Goal: Task Accomplishment & Management: Manage account settings

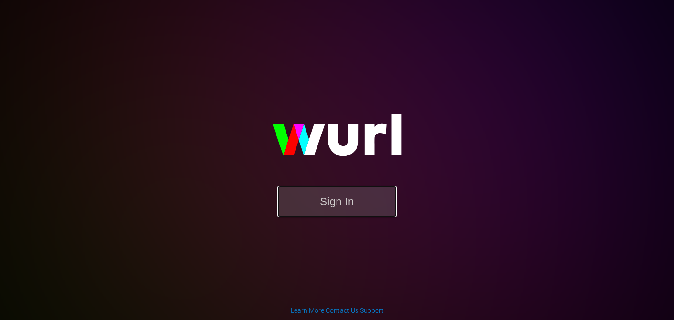
click at [347, 209] on button "Sign In" at bounding box center [336, 201] width 119 height 31
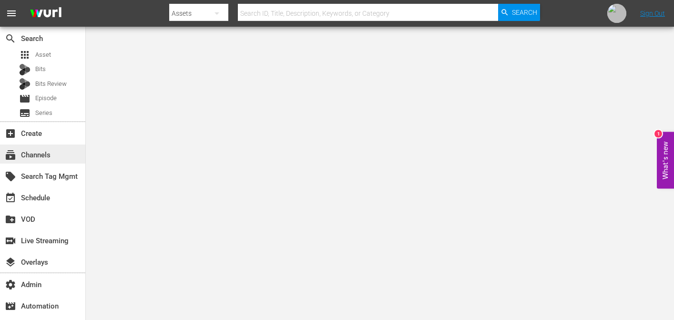
click at [43, 153] on div "subscriptions Channels" at bounding box center [26, 153] width 53 height 9
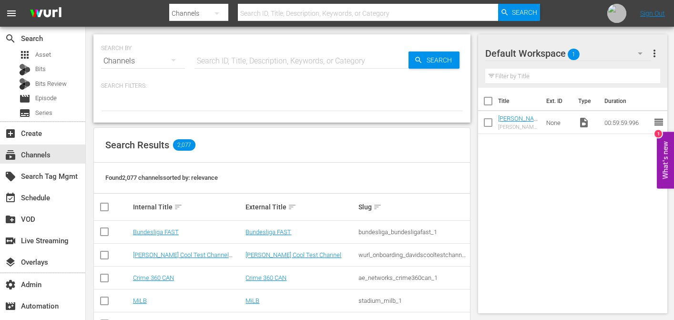
click at [319, 16] on input "text" at bounding box center [368, 13] width 260 height 23
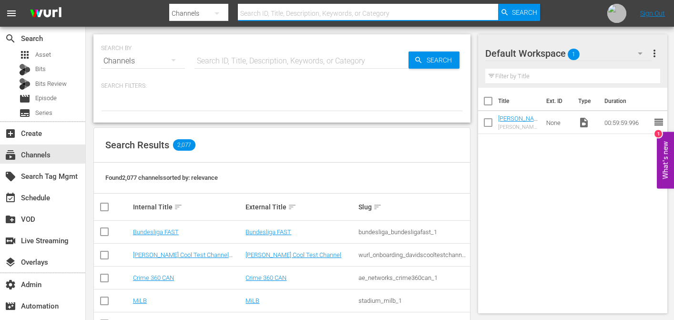
paste input "bloomberg_quicktake_3"
type input "bloomberg_quicktake_3"
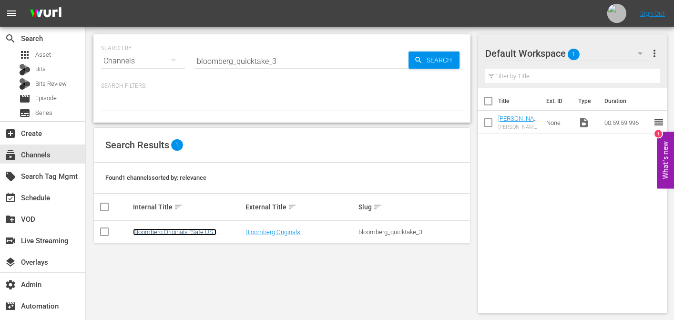
click at [195, 234] on link "Bloomberg Originals (Safe US - Gracenote)" at bounding box center [174, 235] width 83 height 14
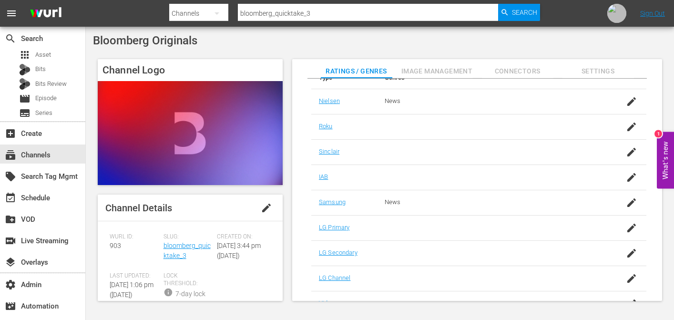
scroll to position [179, 0]
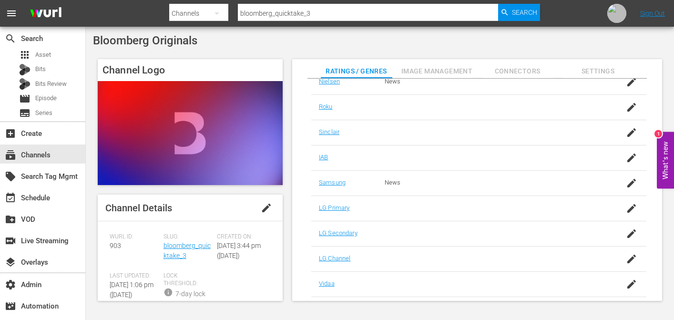
click at [167, 42] on span "Bloomberg Originals" at bounding box center [145, 40] width 104 height 13
click at [166, 43] on span "Bloomberg Originals" at bounding box center [145, 40] width 104 height 13
copy div "Bloomberg Originals"
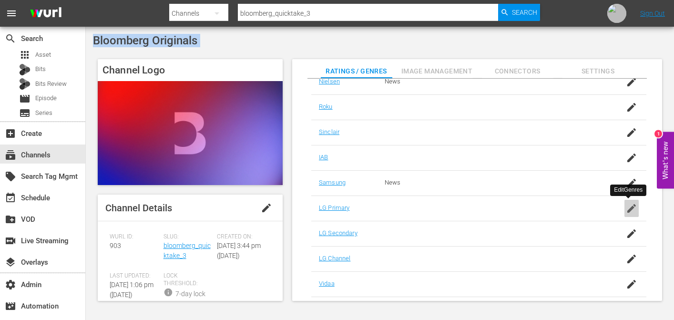
click at [632, 212] on icon "button" at bounding box center [630, 207] width 11 height 11
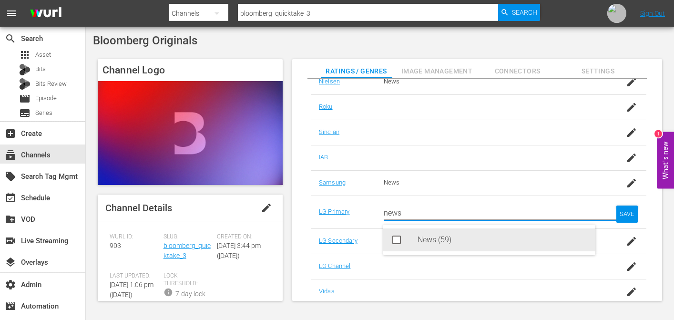
click at [429, 235] on div "News (59)" at bounding box center [502, 239] width 170 height 23
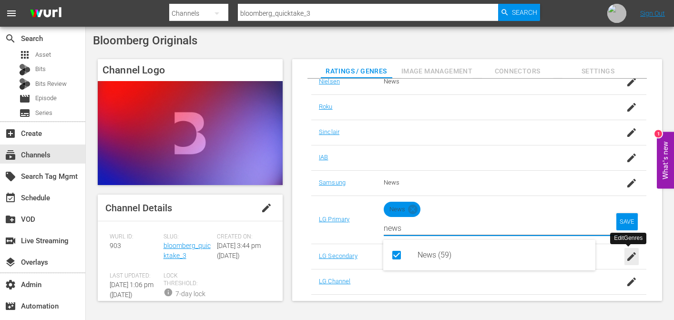
type input "news"
click at [634, 253] on icon "button" at bounding box center [630, 256] width 11 height 11
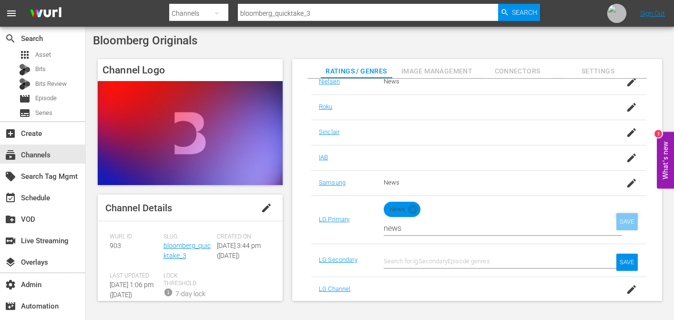
click at [630, 224] on div "SAVE" at bounding box center [627, 221] width 22 height 17
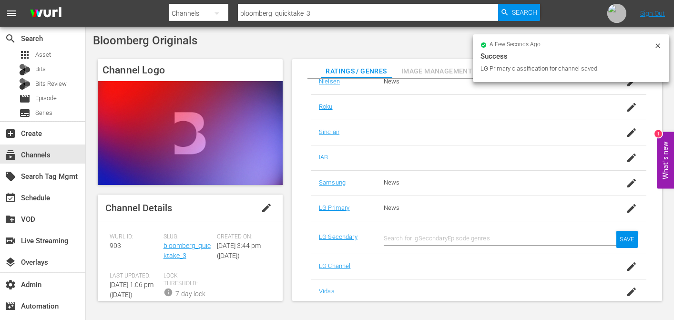
click at [519, 257] on td at bounding box center [491, 265] width 230 height 25
click at [505, 232] on input "text" at bounding box center [490, 238] width 214 height 23
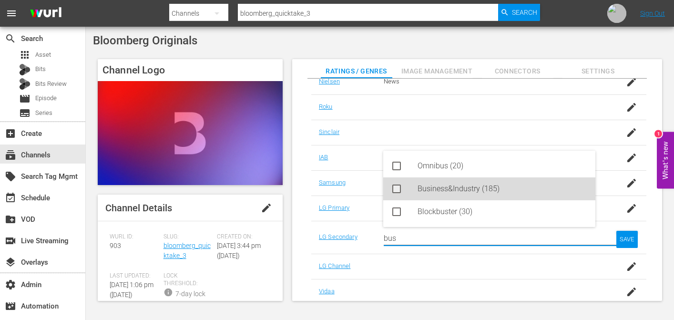
click at [464, 184] on div "Business&Industry (185)" at bounding box center [502, 188] width 170 height 23
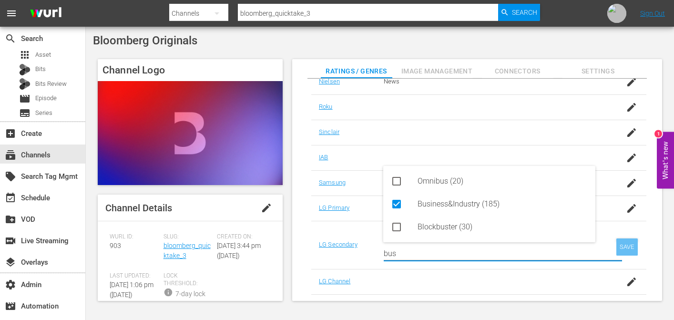
type input "bus"
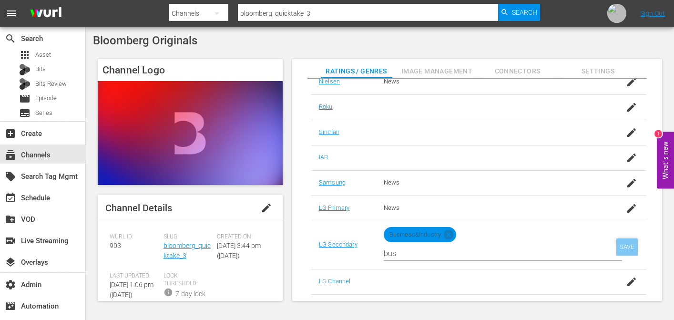
click at [626, 243] on div "SAVE" at bounding box center [627, 246] width 22 height 17
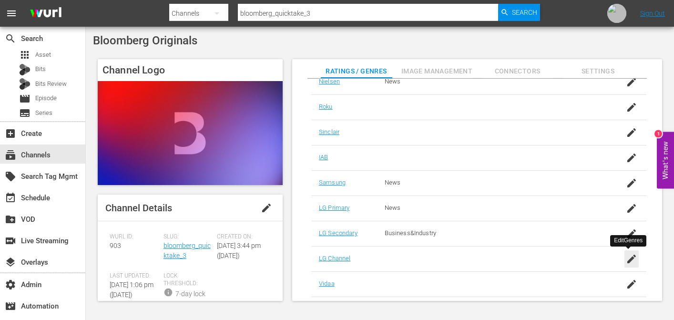
click at [630, 258] on icon "button" at bounding box center [631, 258] width 9 height 9
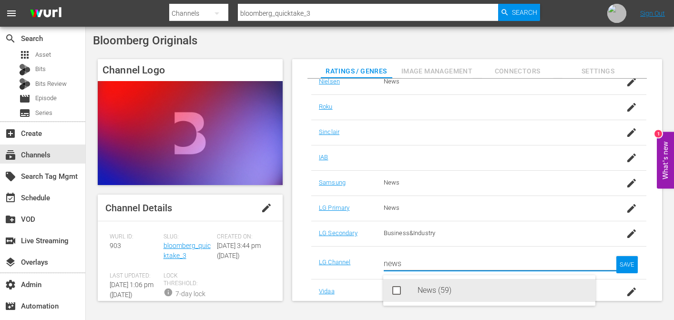
click at [398, 292] on rect at bounding box center [396, 290] width 7 height 7
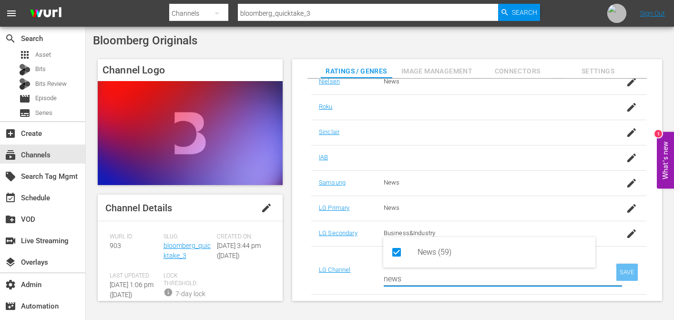
type input "news"
click at [628, 272] on div "SAVE" at bounding box center [627, 271] width 22 height 17
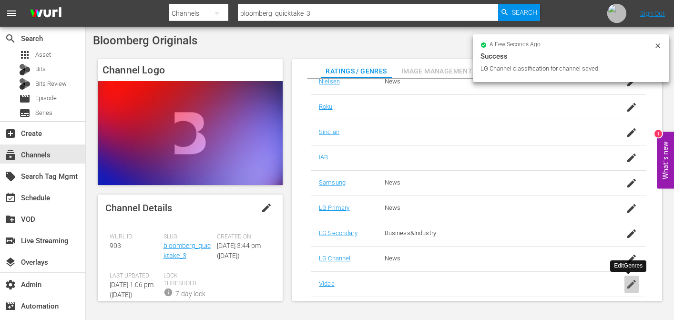
click at [630, 283] on icon "button" at bounding box center [631, 284] width 9 height 9
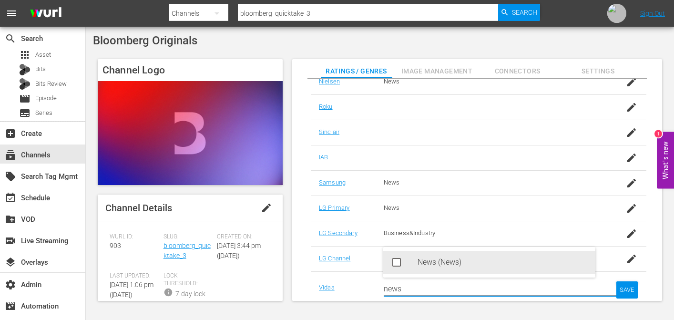
click at [432, 259] on div "News (News)" at bounding box center [502, 262] width 170 height 23
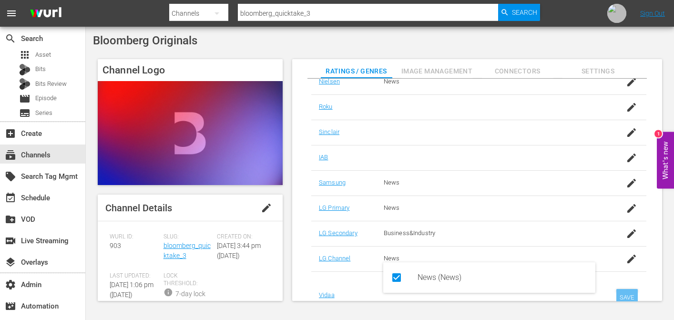
type input "news"
click at [629, 296] on div "SAVE" at bounding box center [627, 297] width 22 height 17
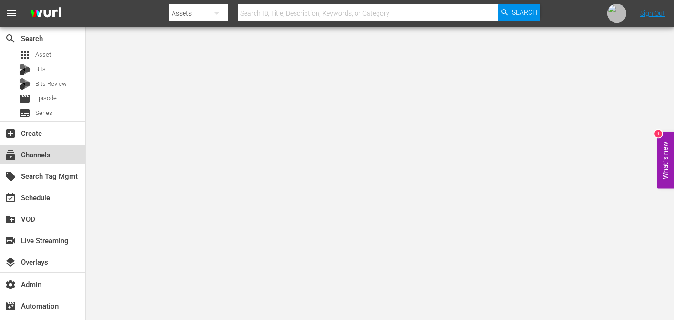
click at [34, 149] on div "subscriptions Channels" at bounding box center [26, 153] width 53 height 9
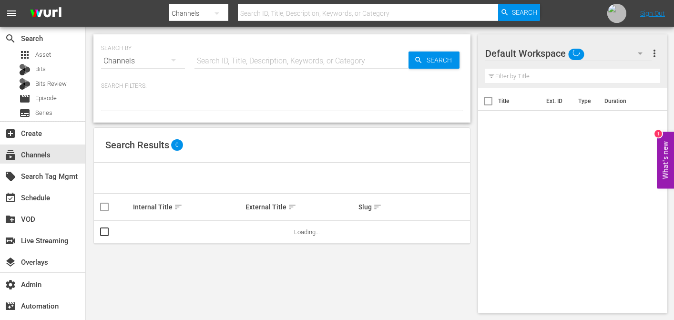
click at [290, 62] on input "text" at bounding box center [301, 61] width 214 height 23
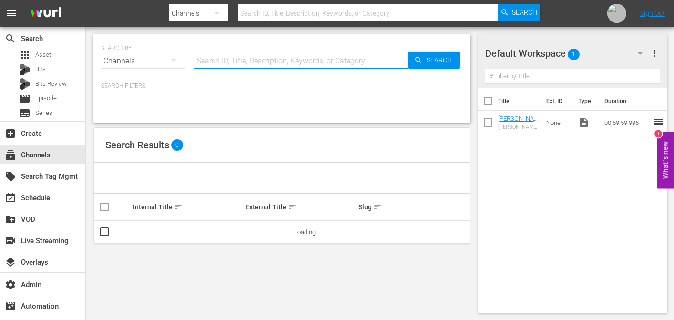
paste input "Bloomberg Originals"
type input "Bloomberg Originals"
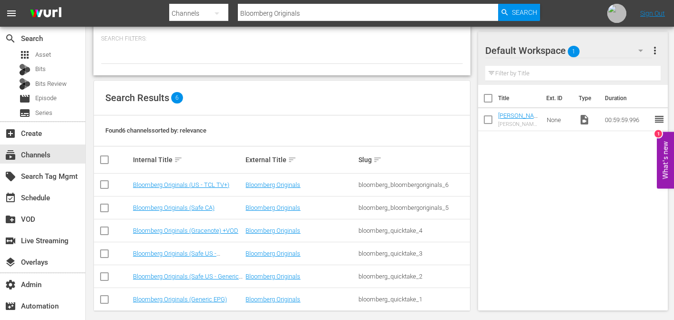
scroll to position [56, 0]
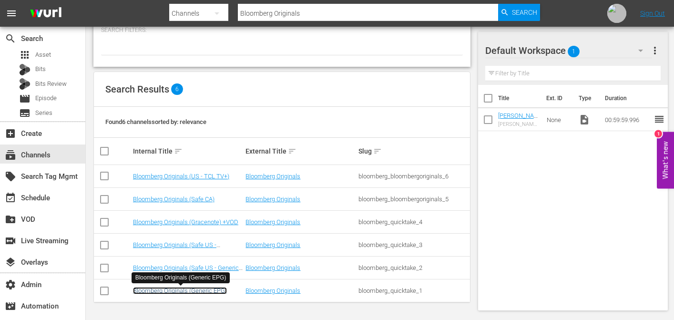
click at [198, 292] on link "Bloomberg Originals (Generic EPG)" at bounding box center [180, 290] width 94 height 7
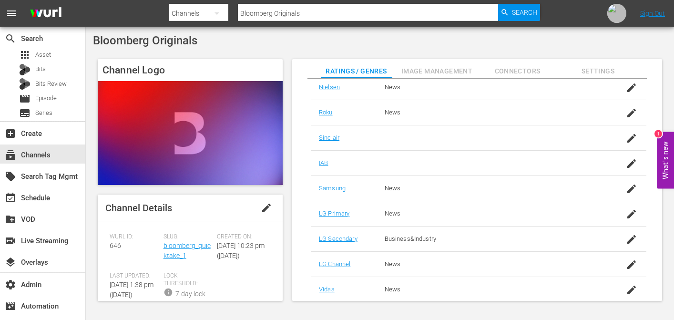
scroll to position [470, 0]
